Goal: Information Seeking & Learning: Understand process/instructions

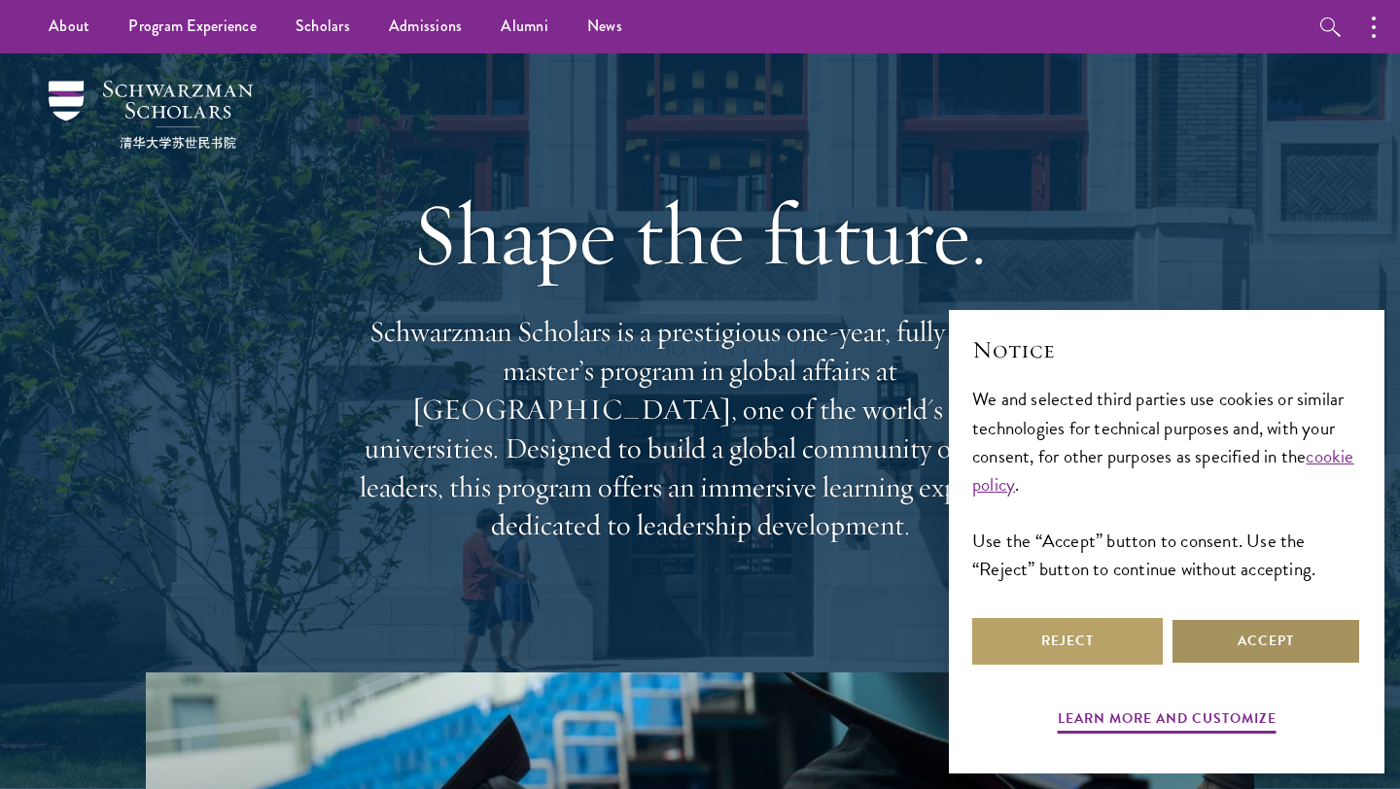
click at [1217, 663] on button "Accept" at bounding box center [1265, 641] width 191 height 47
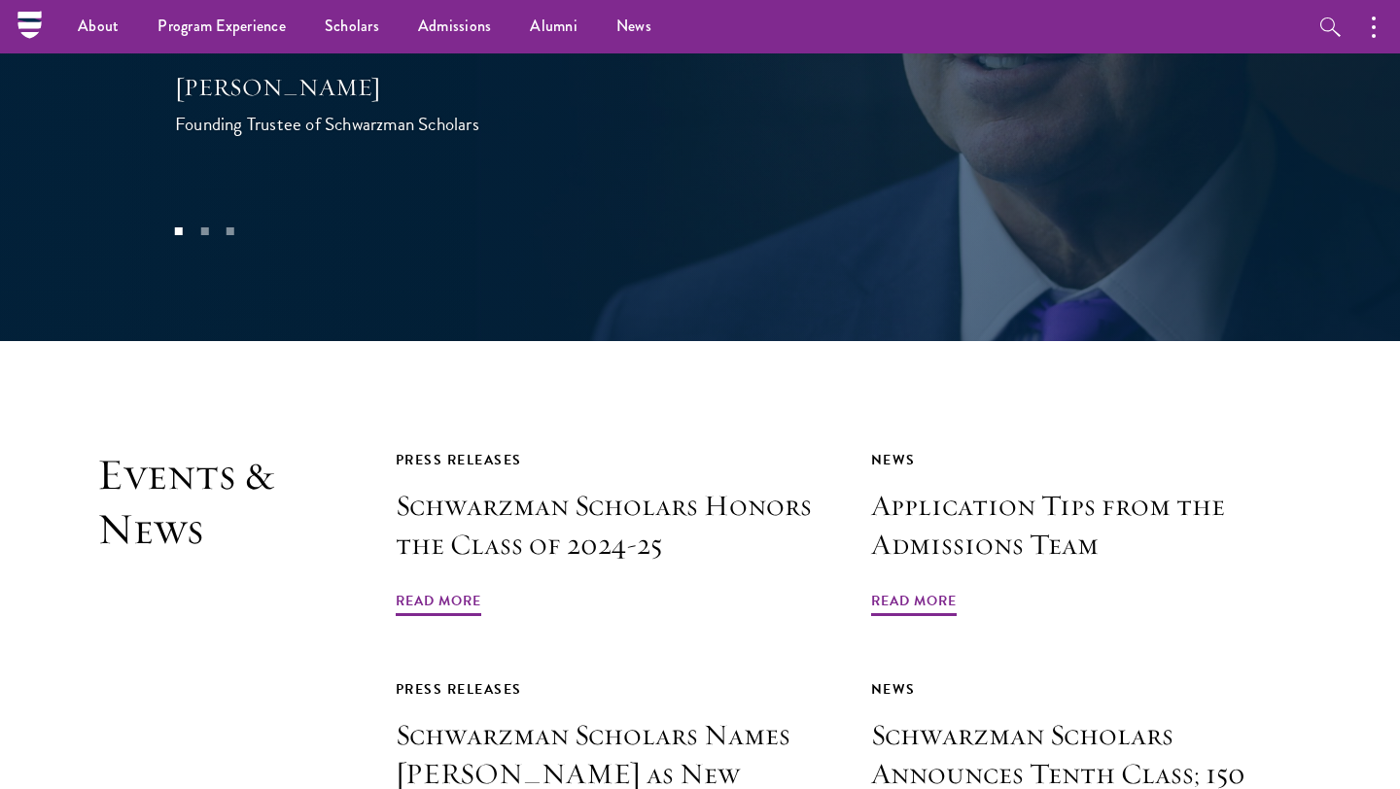
scroll to position [4277, 0]
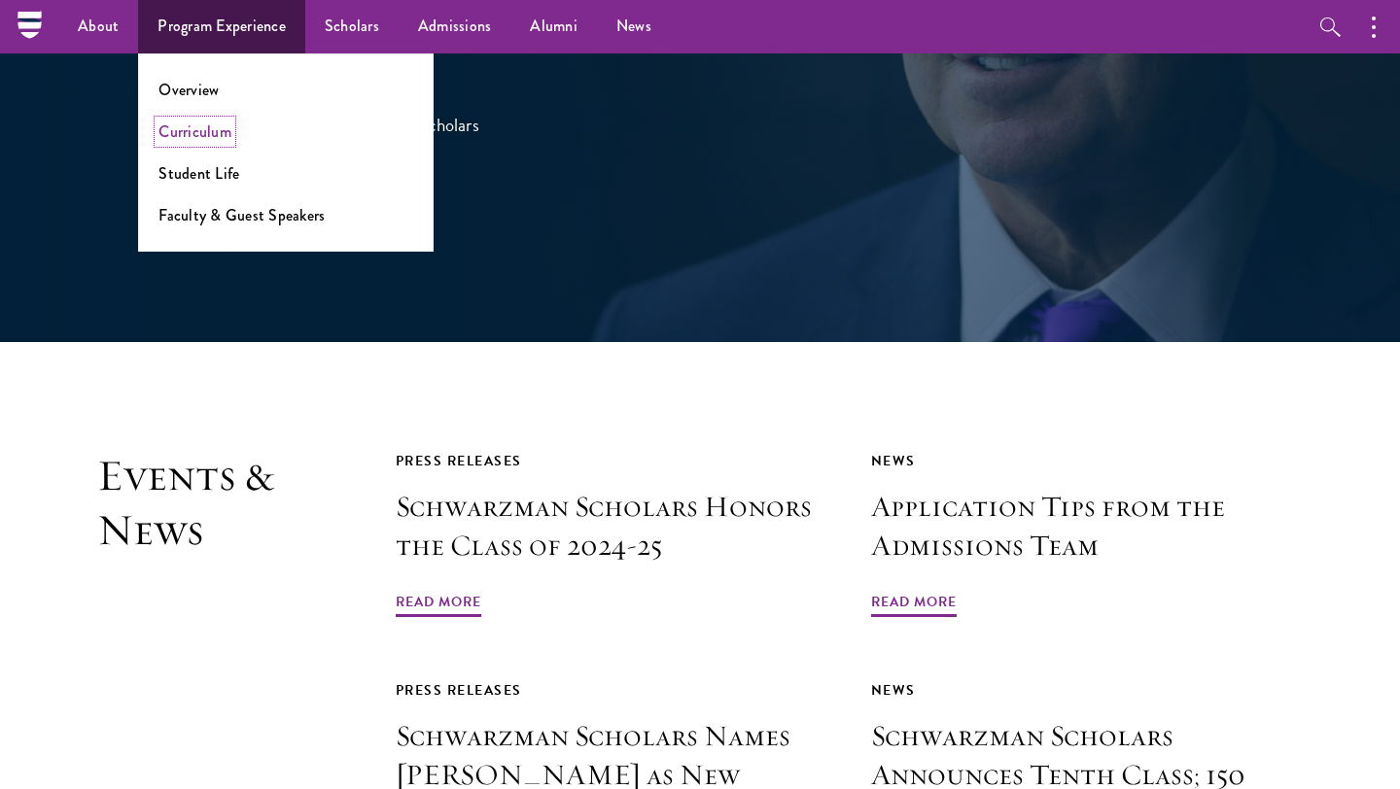
click at [223, 136] on link "Curriculum" at bounding box center [194, 132] width 73 height 22
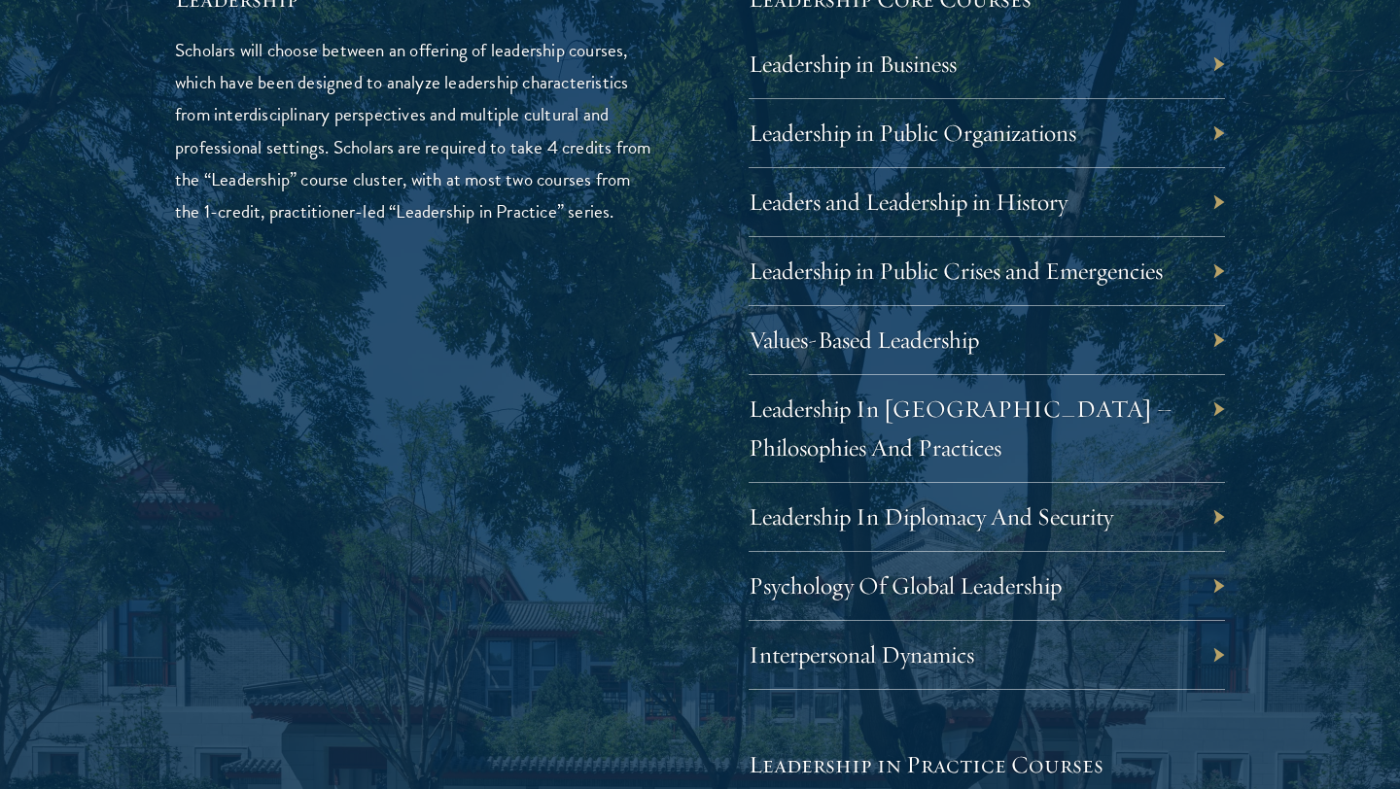
scroll to position [3322, 0]
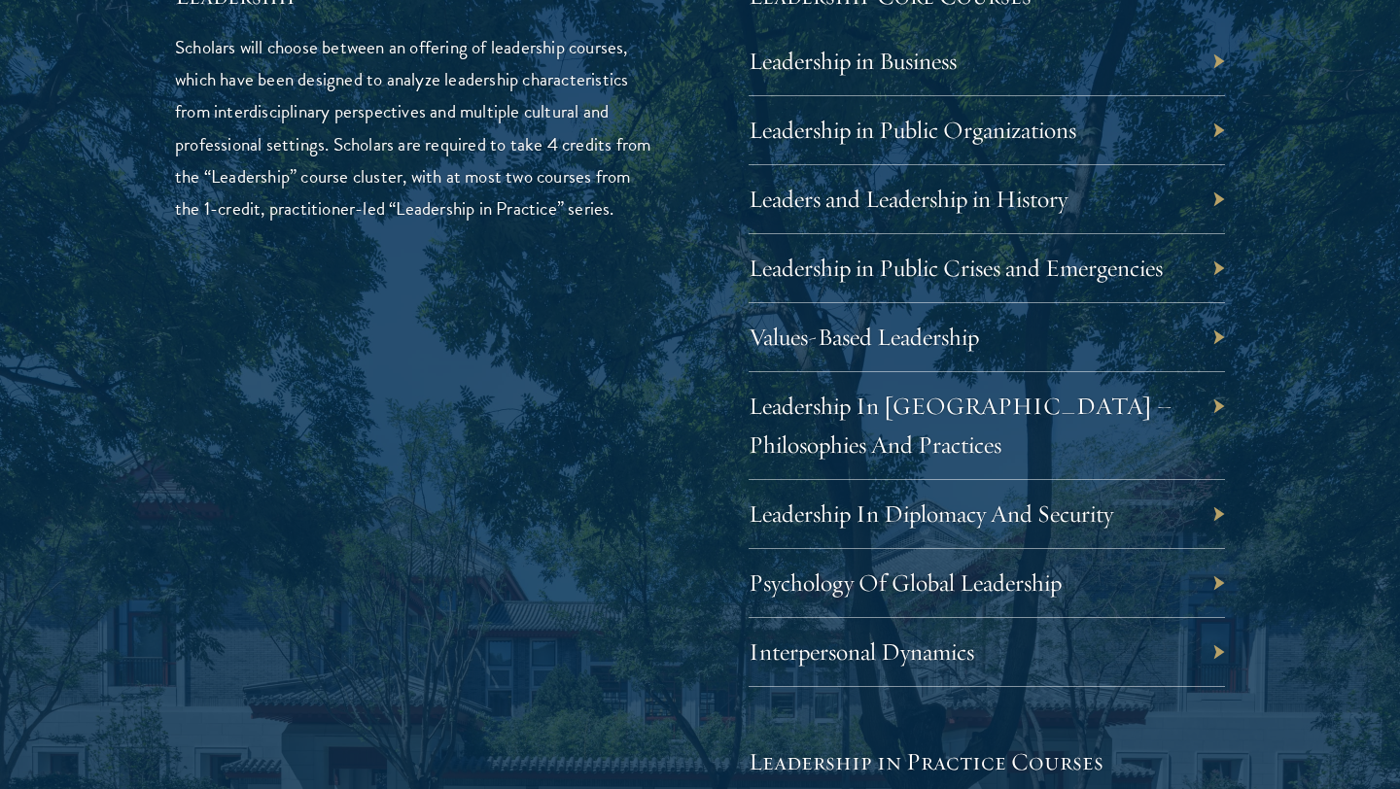
click at [917, 532] on div "Leadership In Diplomacy And Security" at bounding box center [986, 514] width 476 height 69
click at [912, 510] on link "Leadership In Diplomacy And Security" at bounding box center [945, 514] width 364 height 30
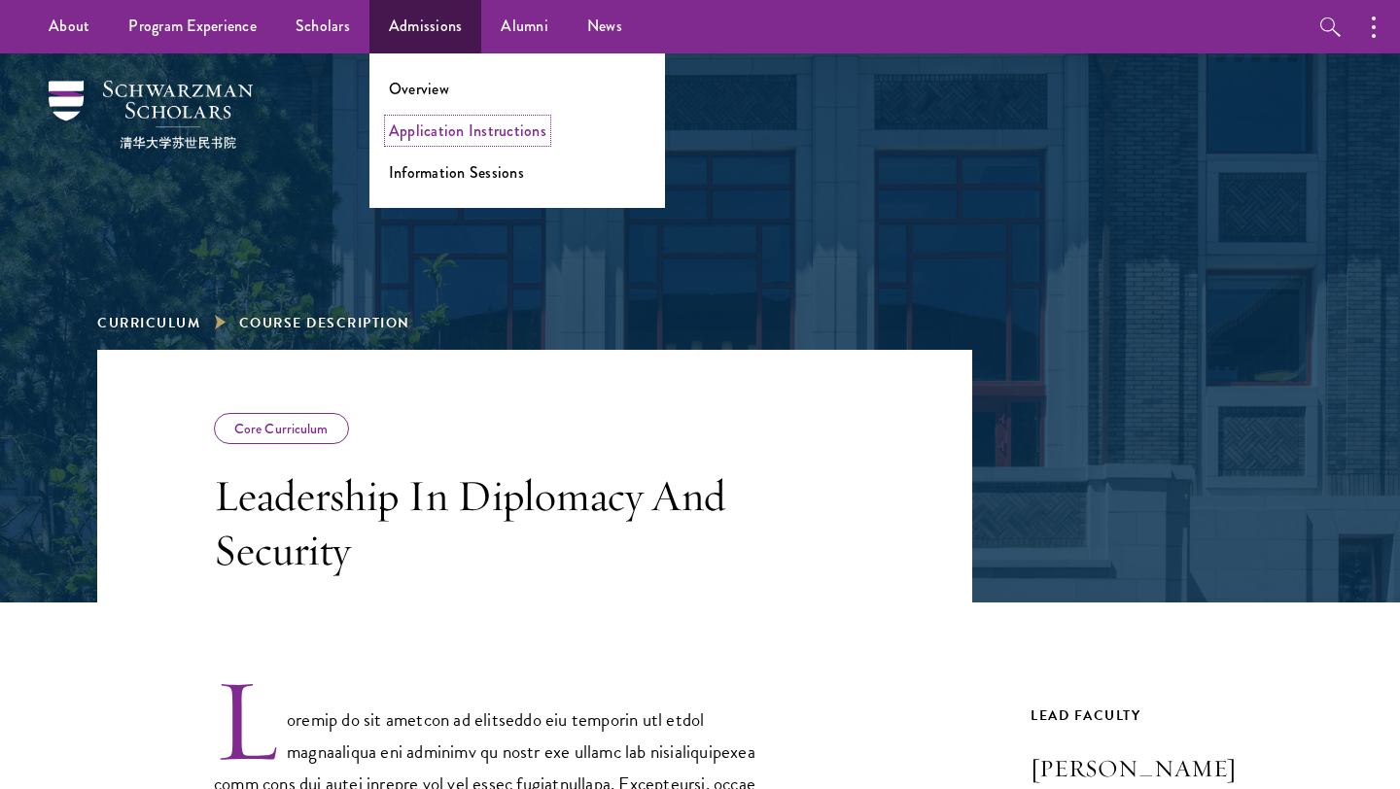
click at [451, 132] on link "Application Instructions" at bounding box center [467, 131] width 157 height 22
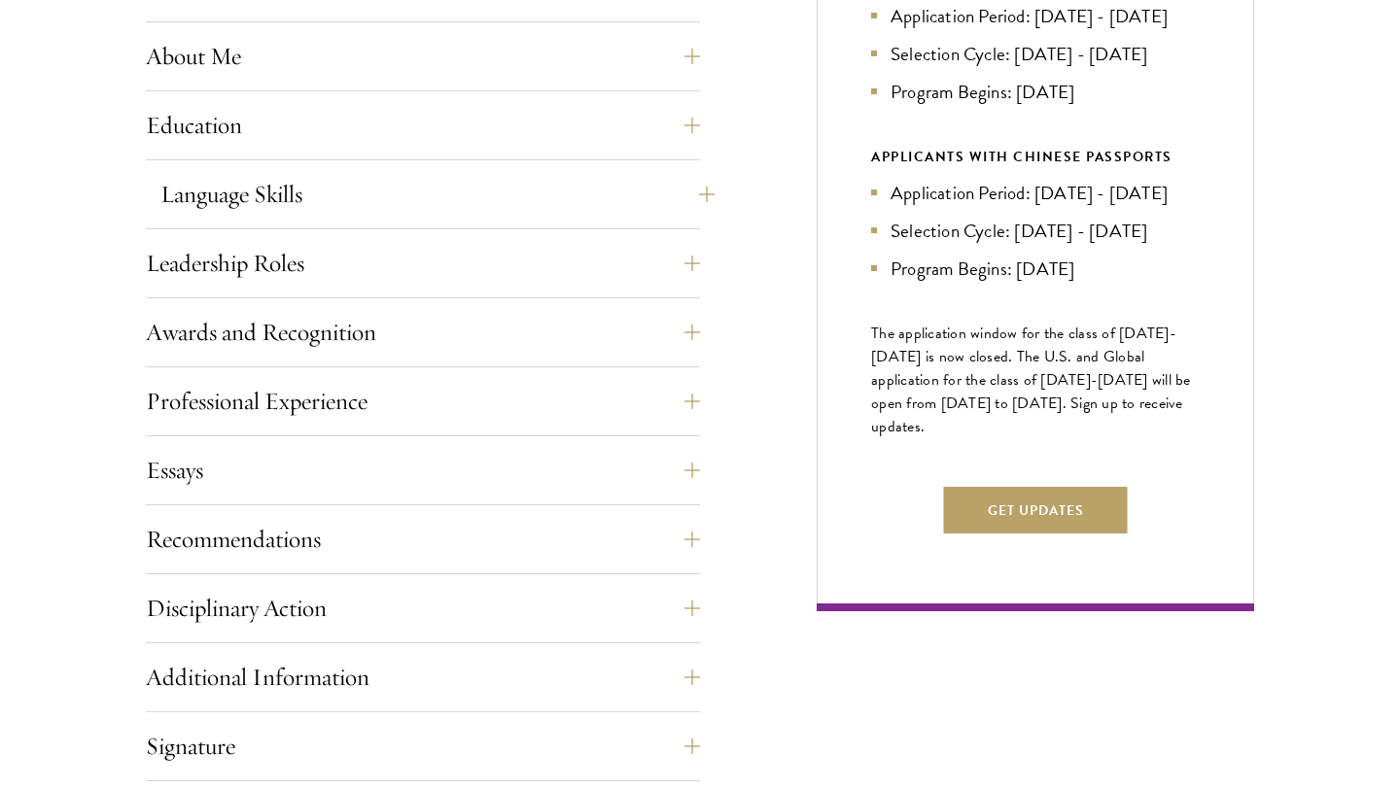
scroll to position [962, 0]
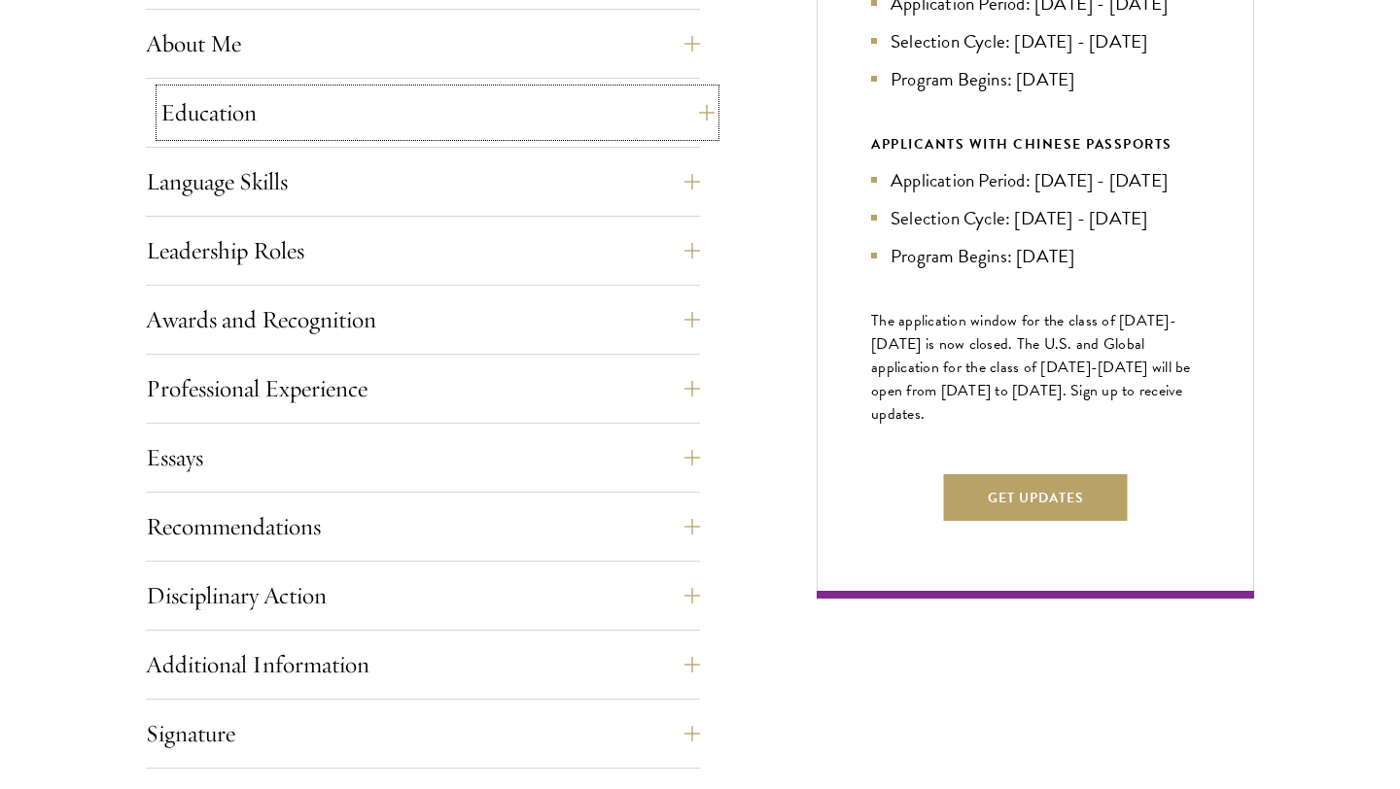
click at [591, 112] on button "Education" at bounding box center [437, 112] width 554 height 47
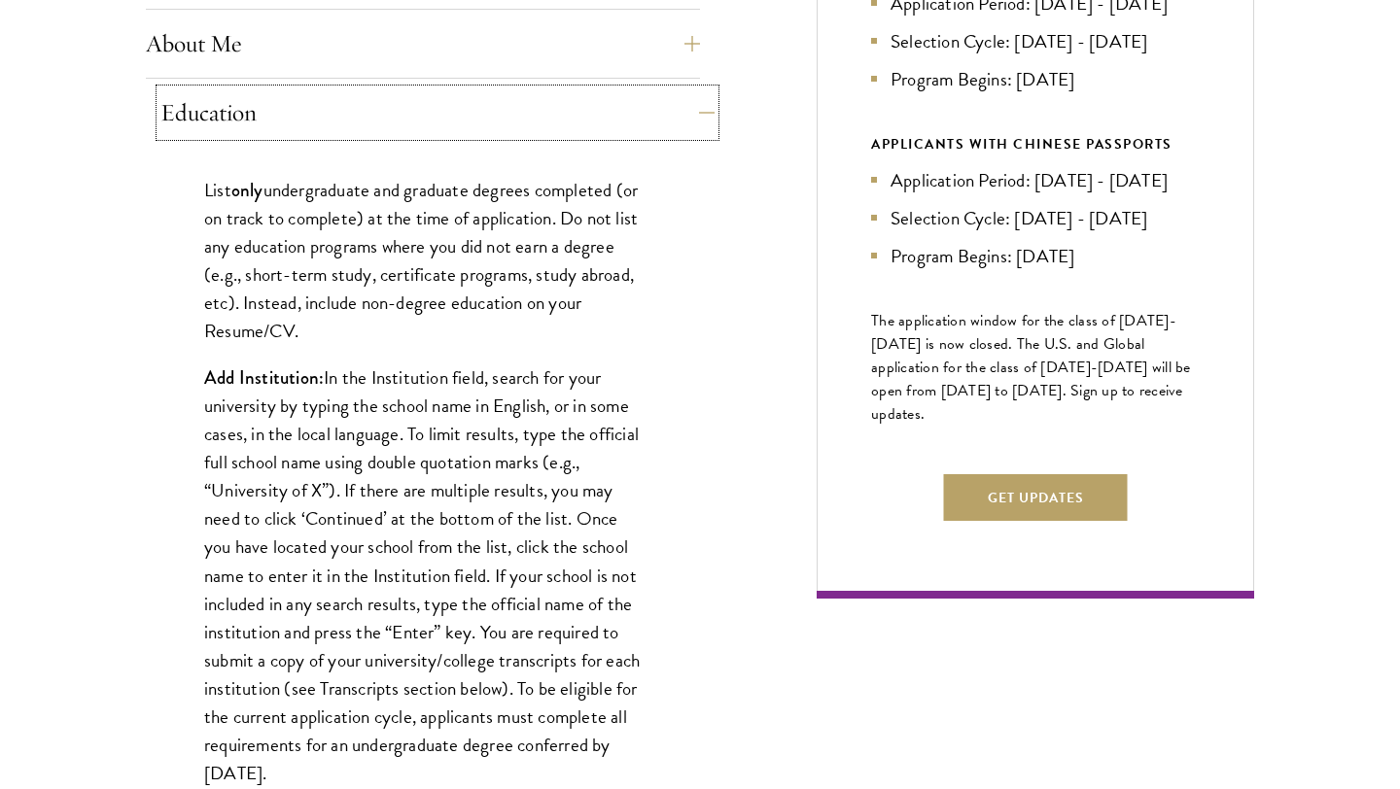
click at [591, 112] on button "Education" at bounding box center [437, 112] width 554 height 47
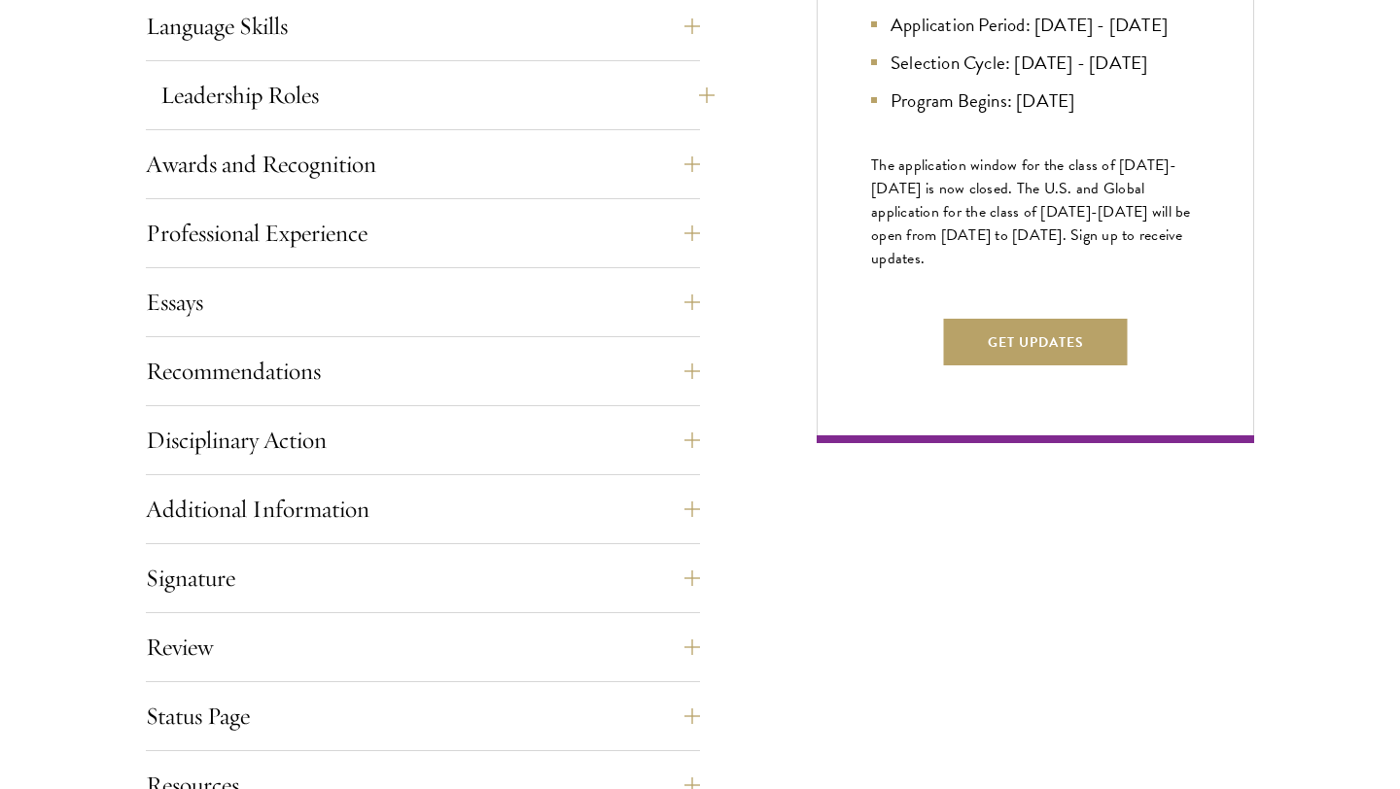
scroll to position [1135, 0]
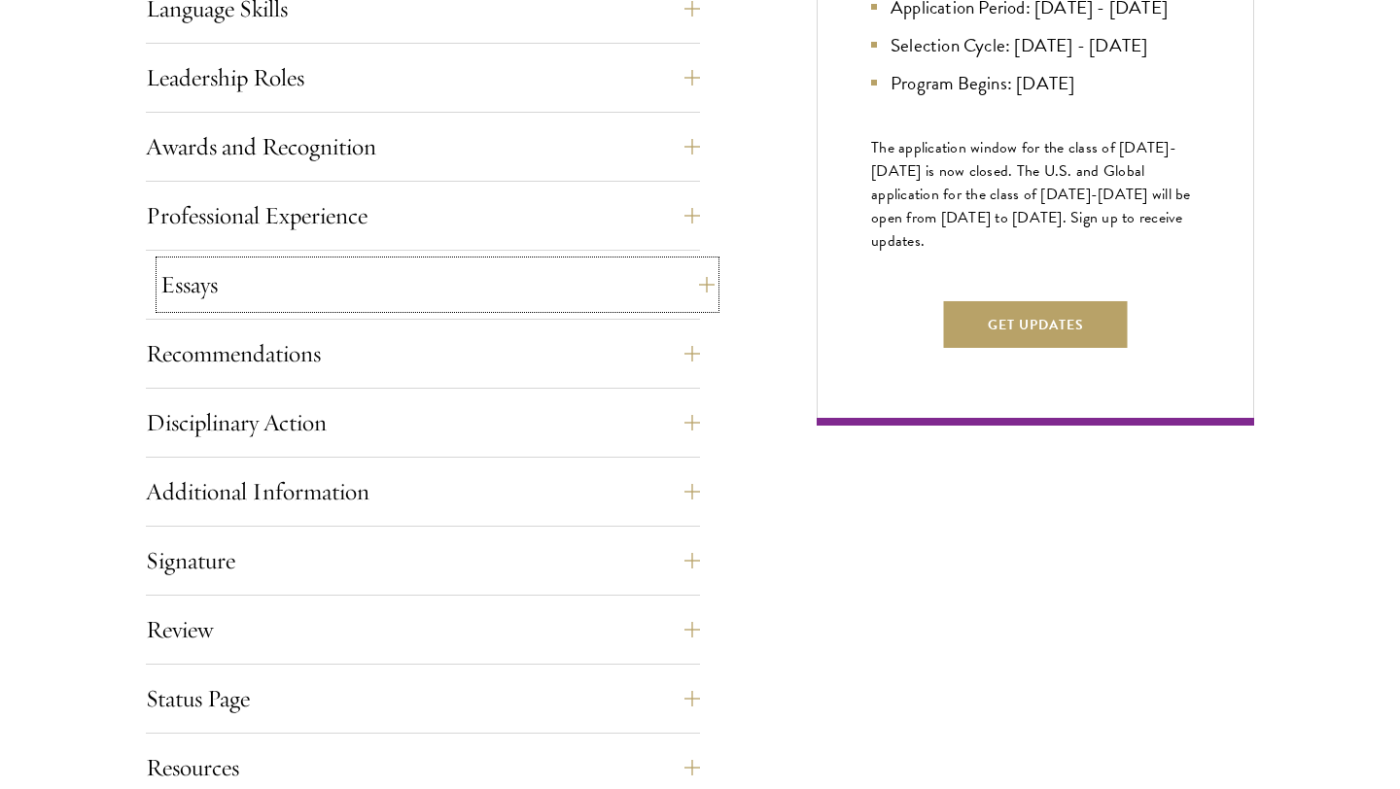
click at [531, 274] on button "Essays" at bounding box center [437, 284] width 554 height 47
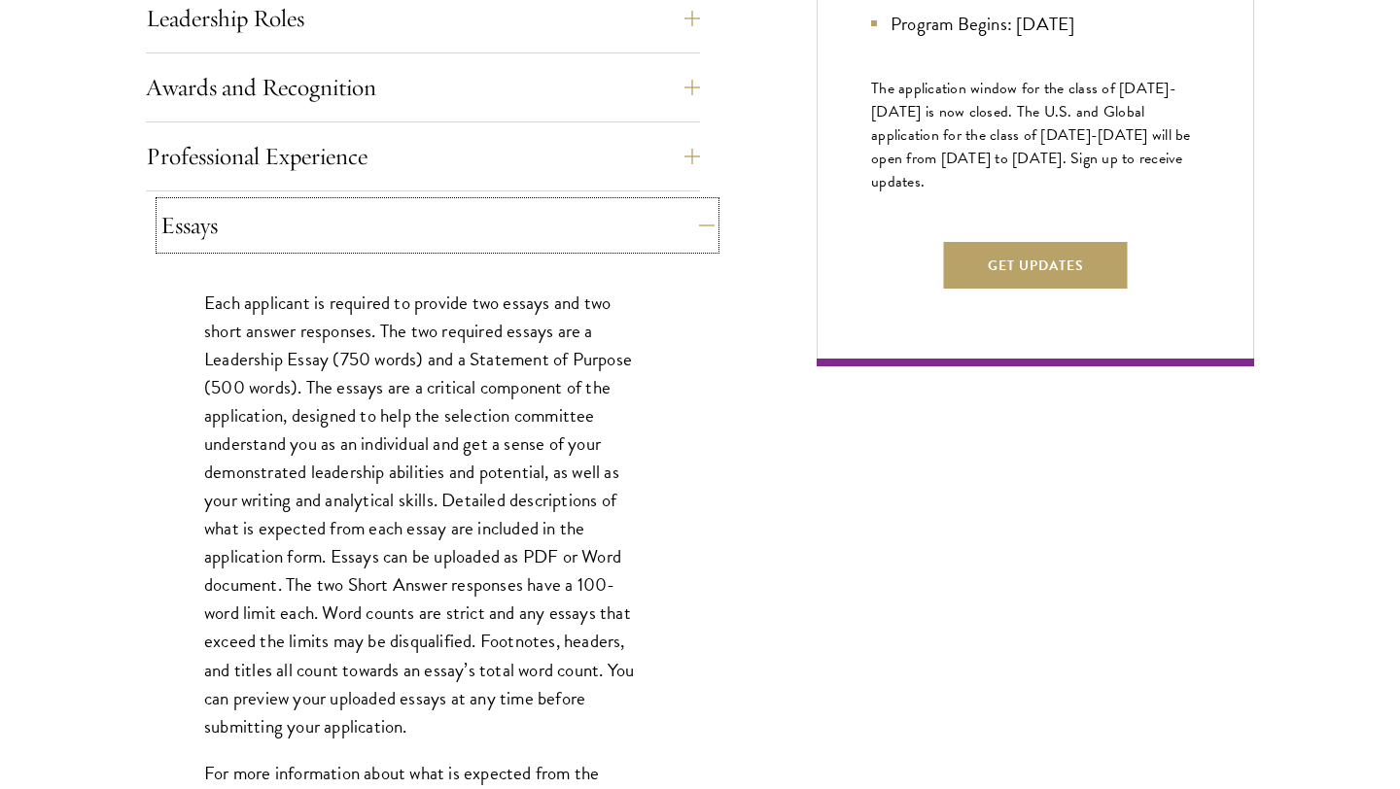
scroll to position [1196, 0]
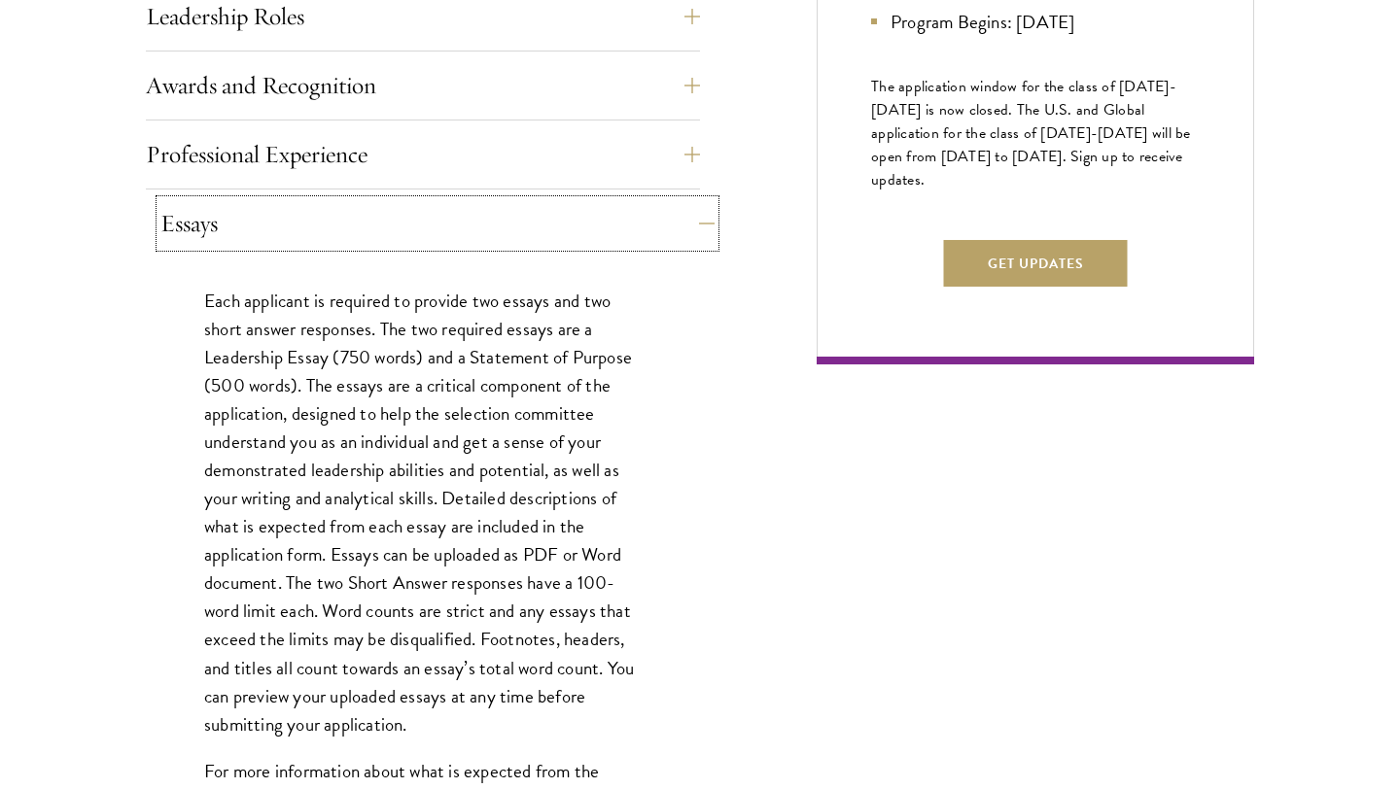
click at [531, 200] on button "Essays" at bounding box center [437, 223] width 554 height 47
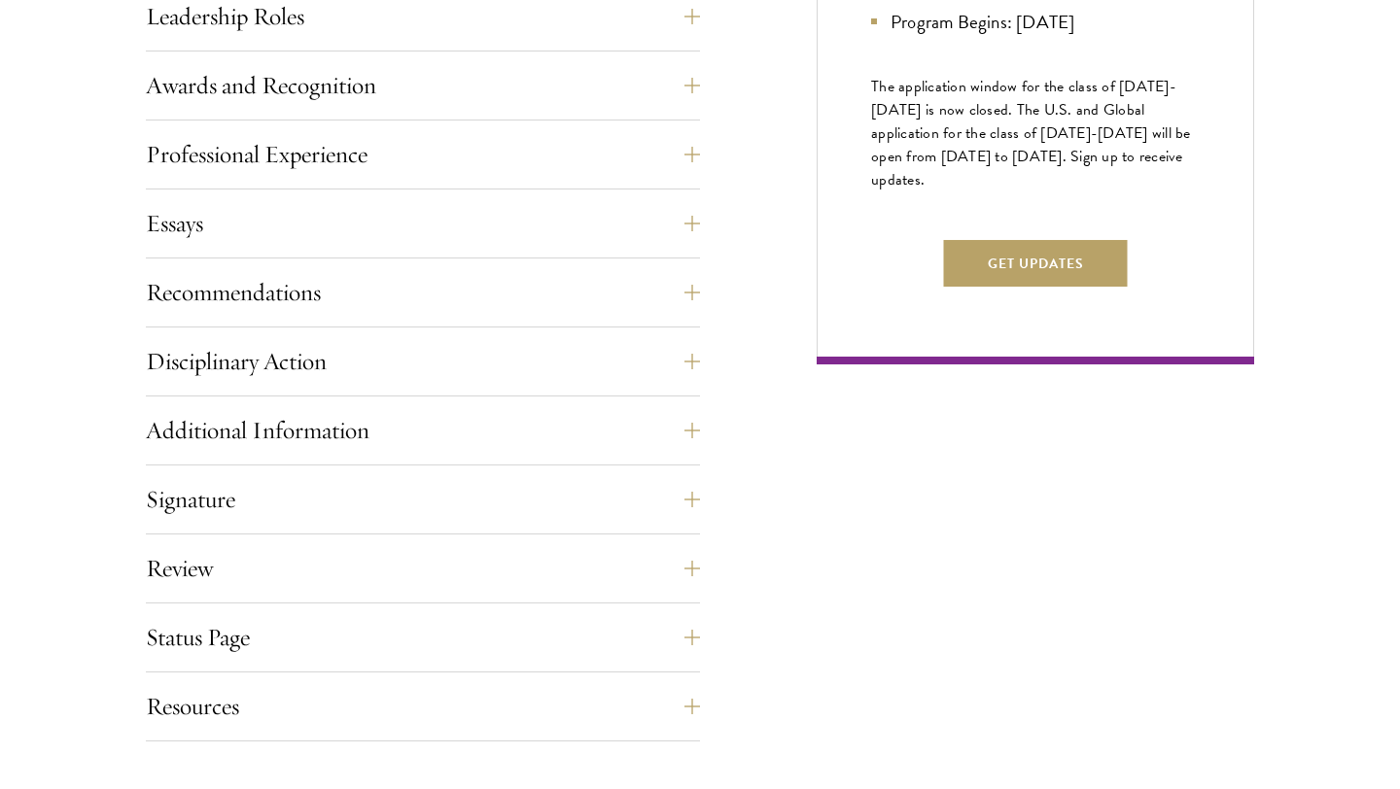
click at [522, 264] on div "Application Home Page The online application form must be completed in English.…" at bounding box center [423, 194] width 554 height 1093
click at [517, 283] on button "Recommendations" at bounding box center [437, 292] width 554 height 47
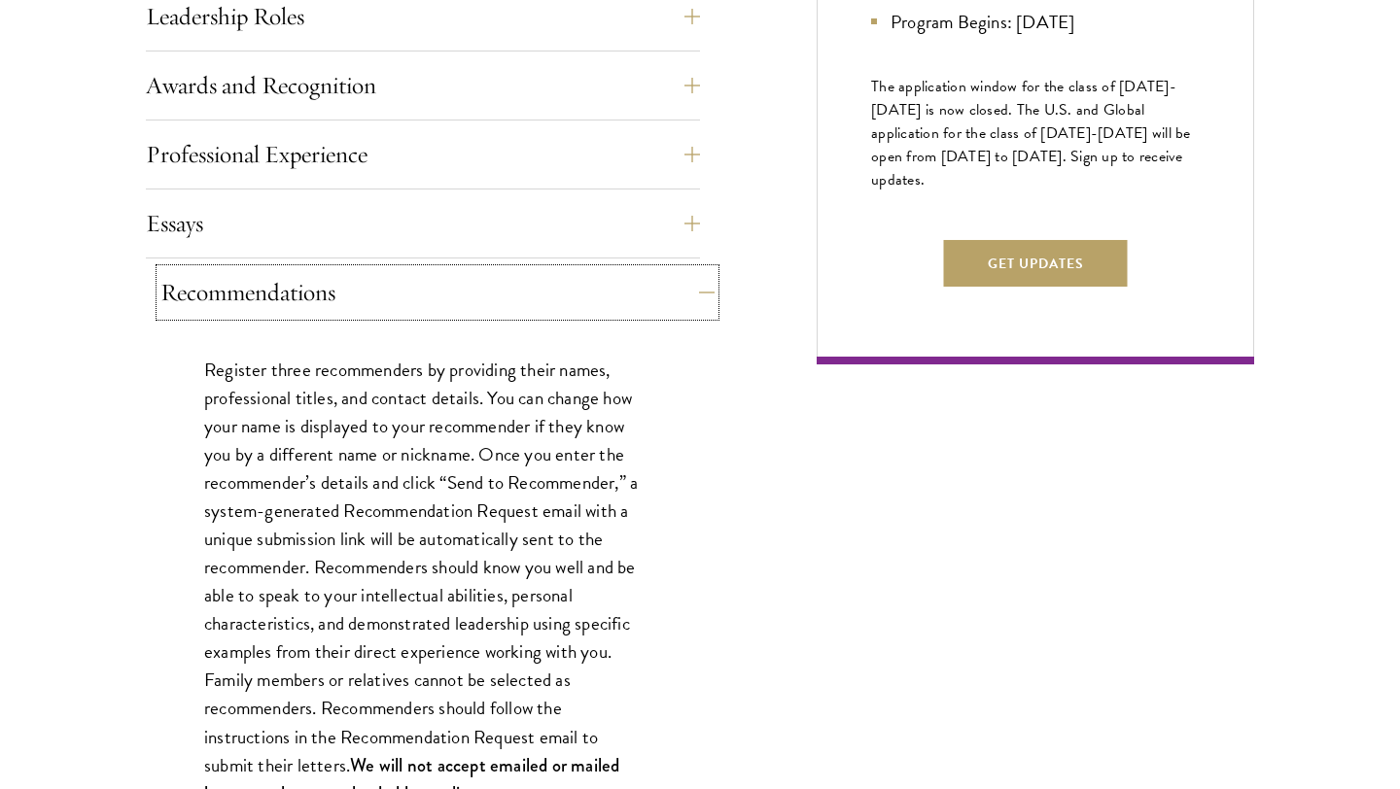
click at [517, 283] on button "Recommendations" at bounding box center [437, 292] width 554 height 47
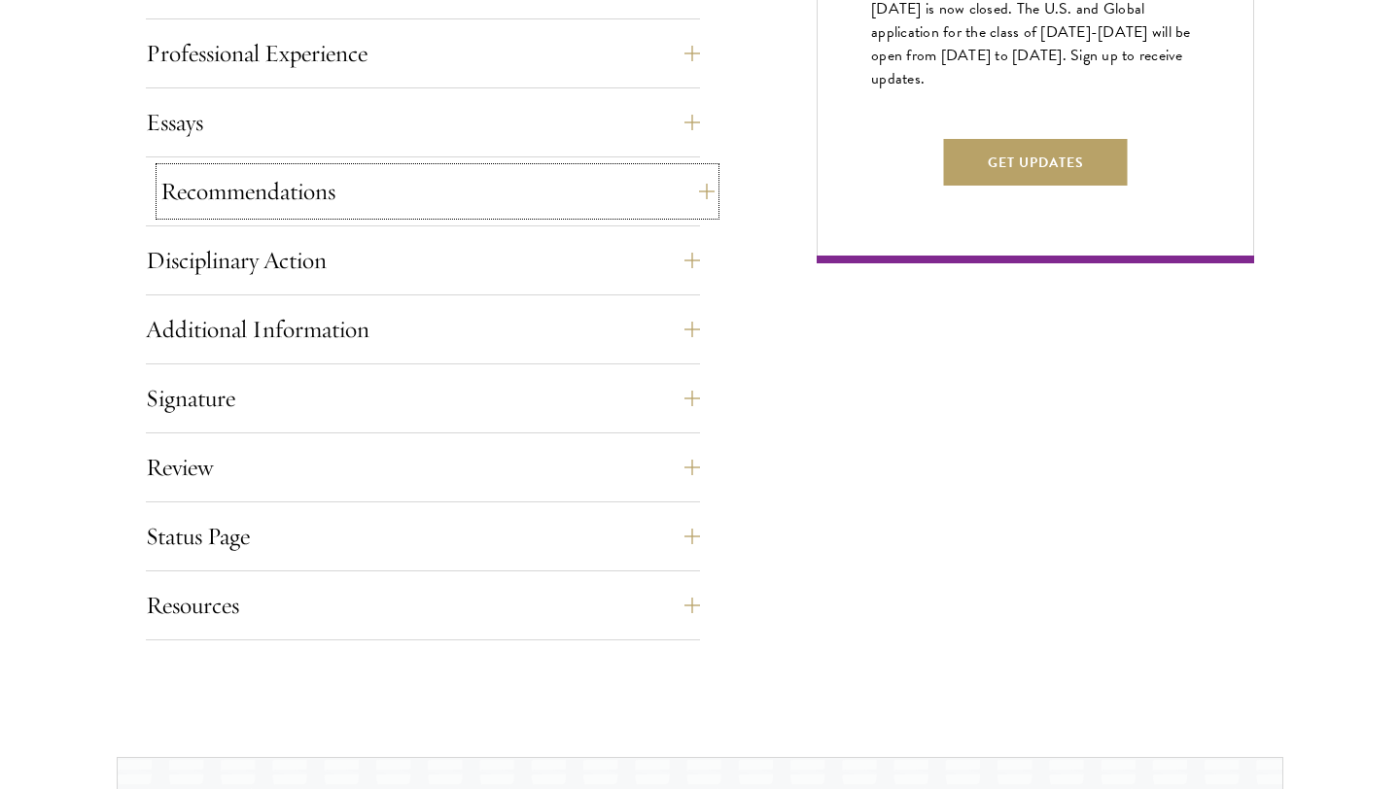
scroll to position [1302, 0]
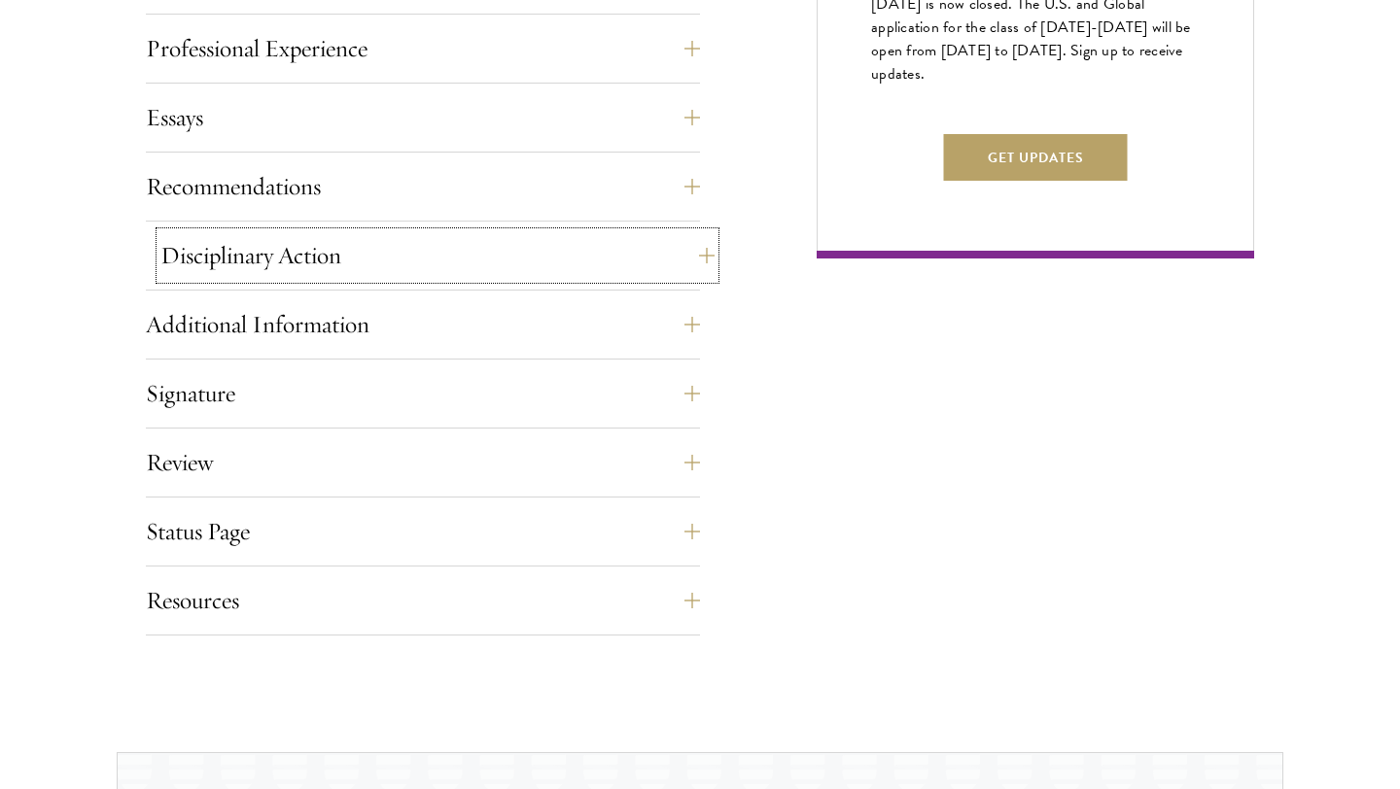
click at [517, 261] on button "Disciplinary Action" at bounding box center [437, 255] width 554 height 47
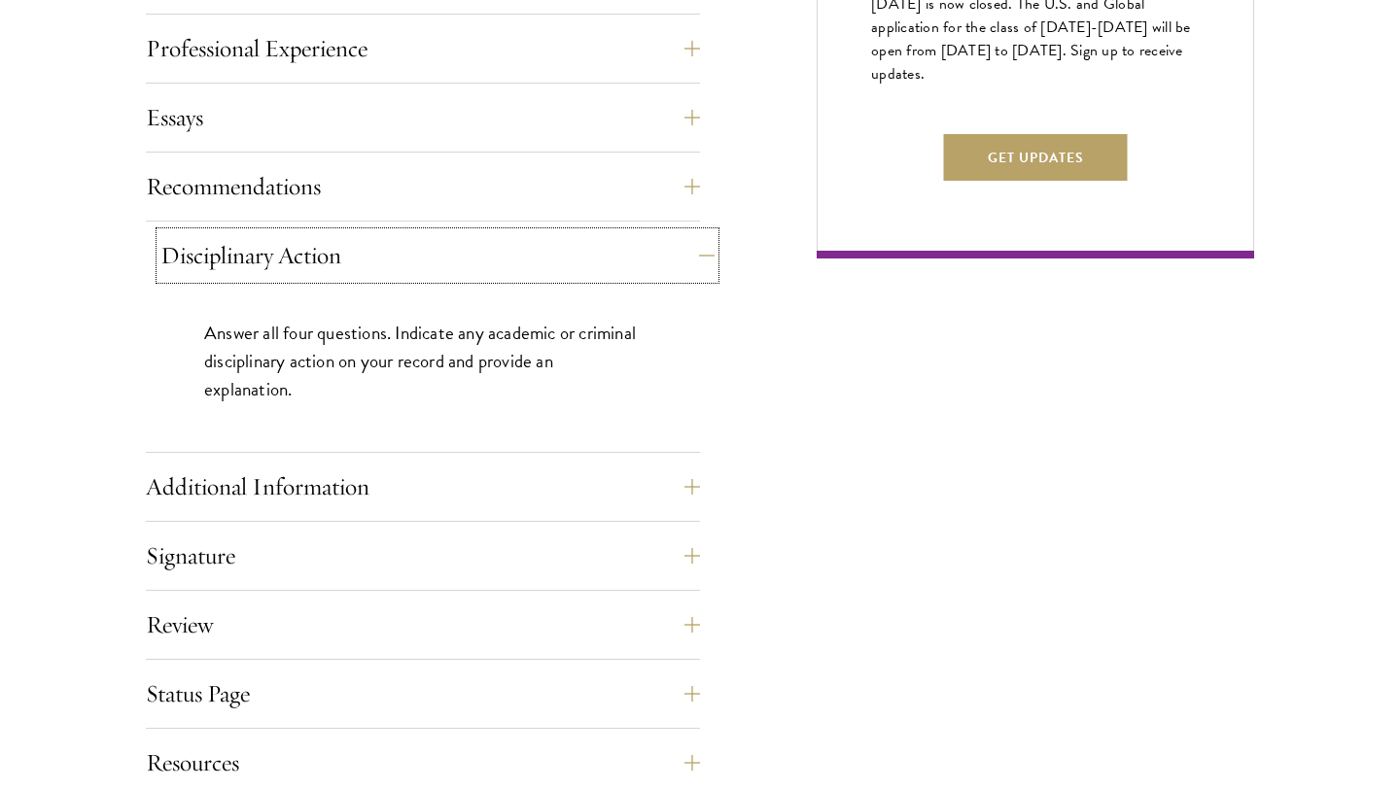
click at [517, 261] on button "Disciplinary Action" at bounding box center [437, 255] width 554 height 47
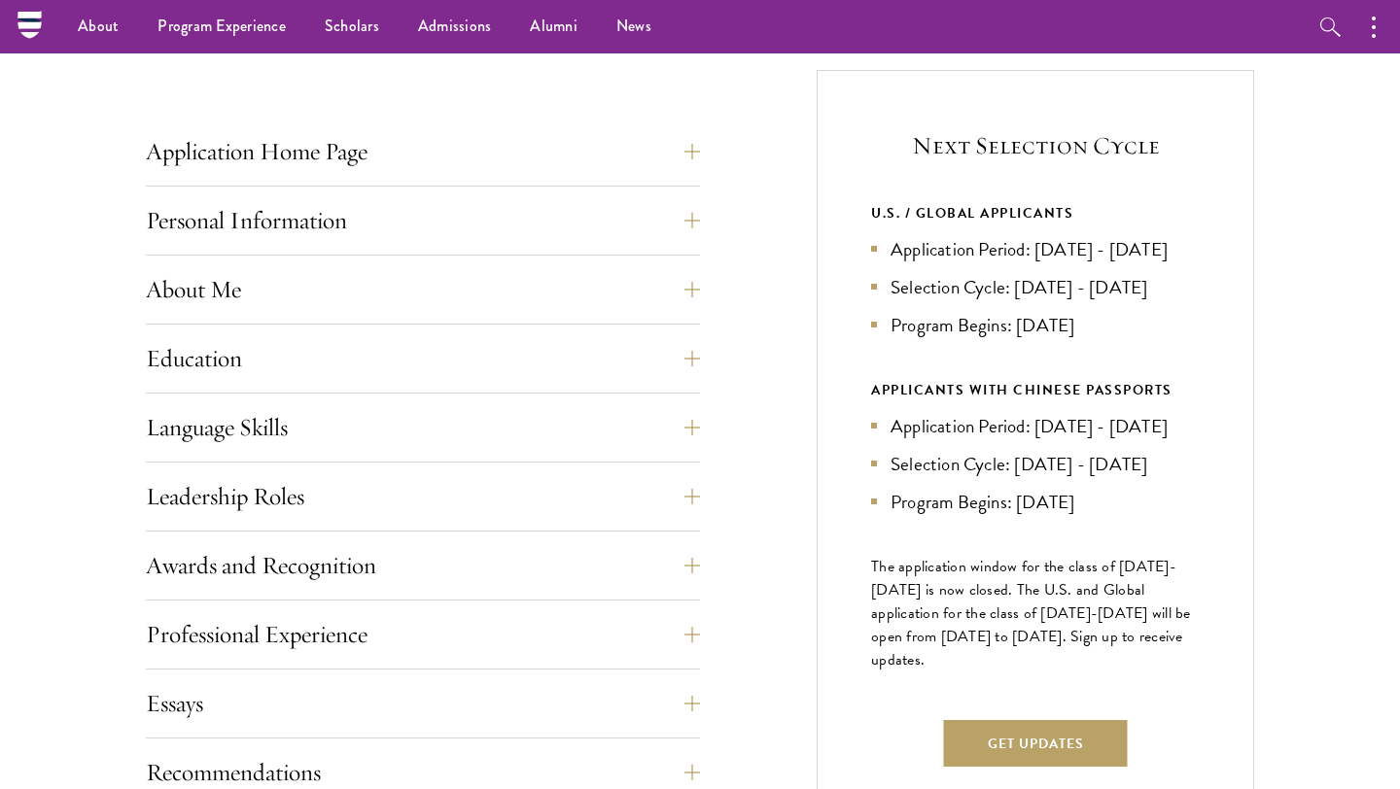
scroll to position [714, 0]
